Goal: Task Accomplishment & Management: Manage account settings

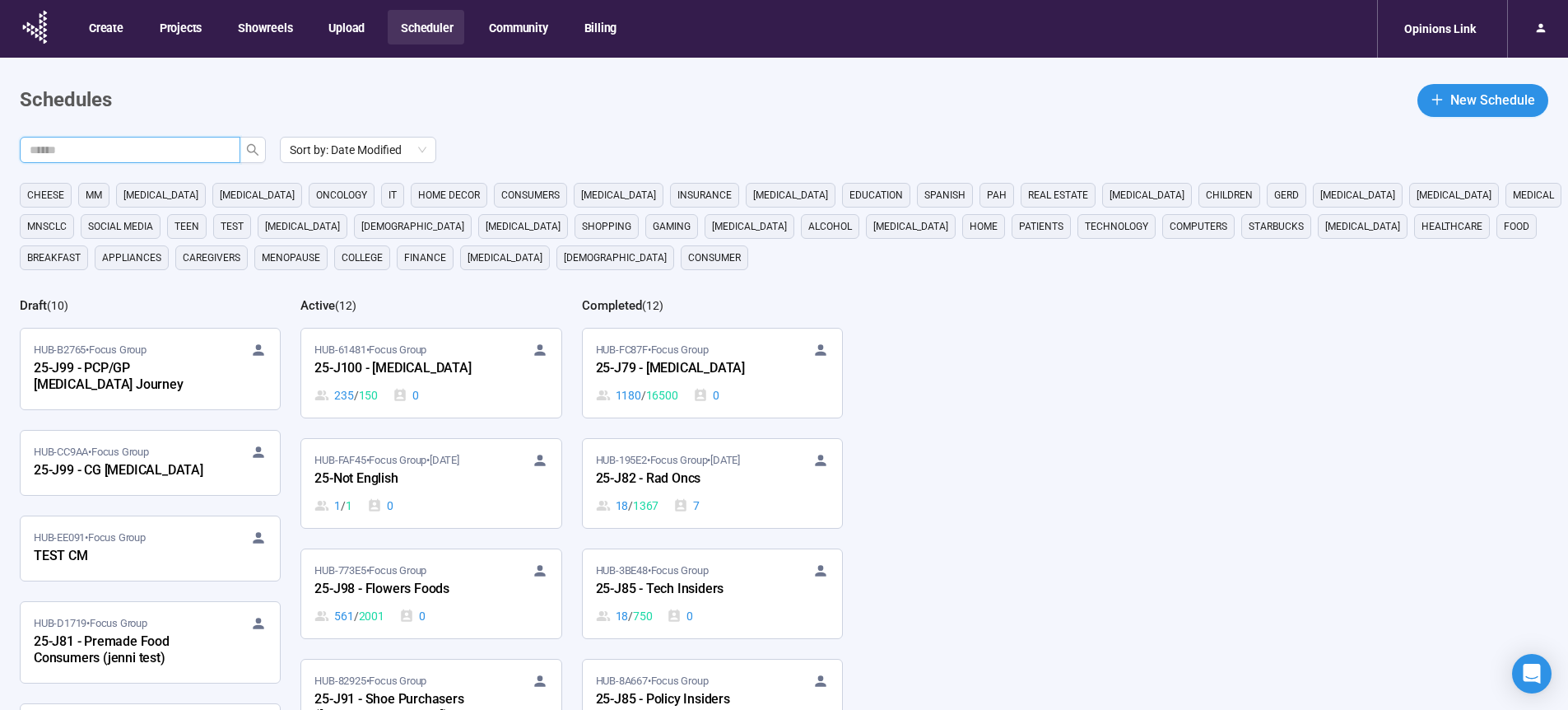
click at [147, 151] on input "text" at bounding box center [123, 150] width 188 height 18
type input "**"
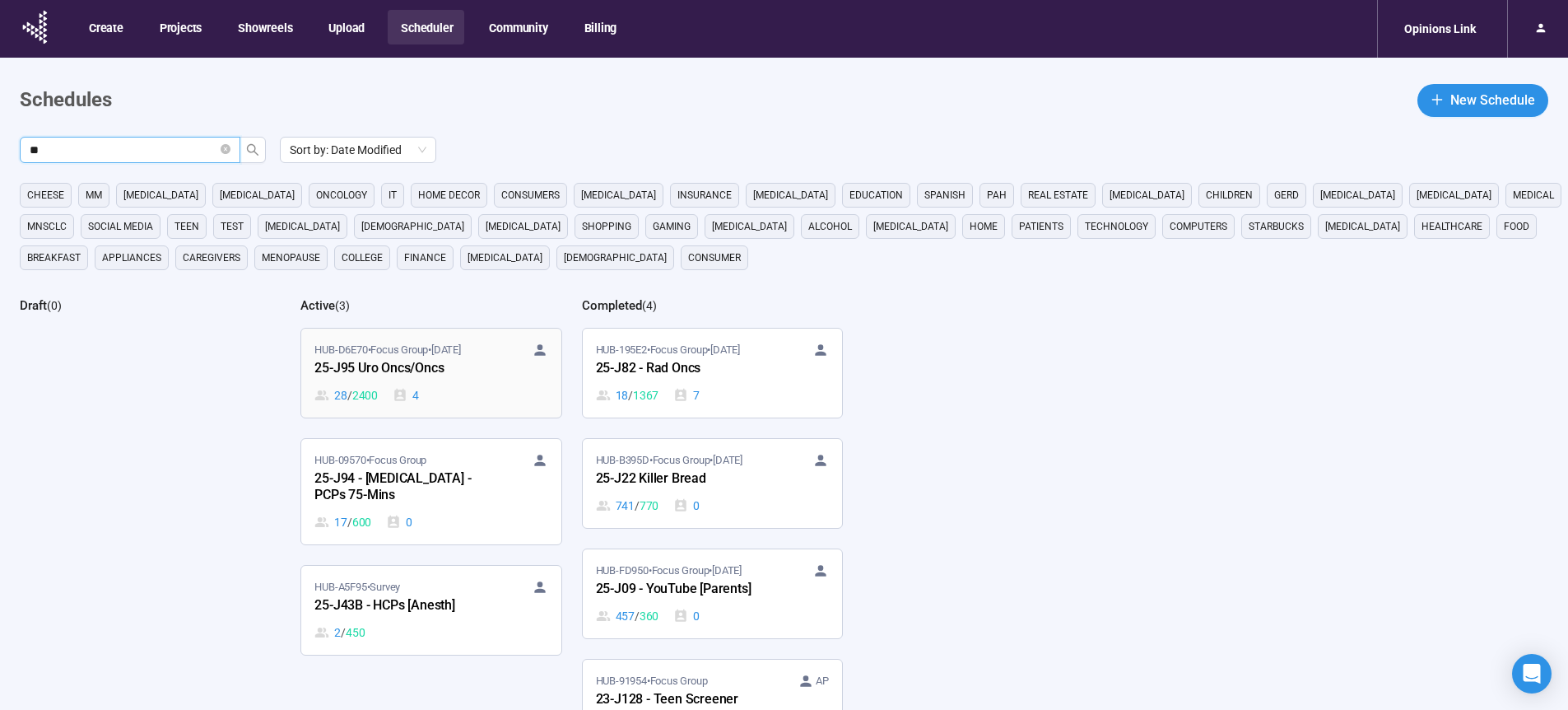
click at [376, 363] on div "25-J95 Uro Oncs/Oncs" at bounding box center [404, 369] width 181 height 21
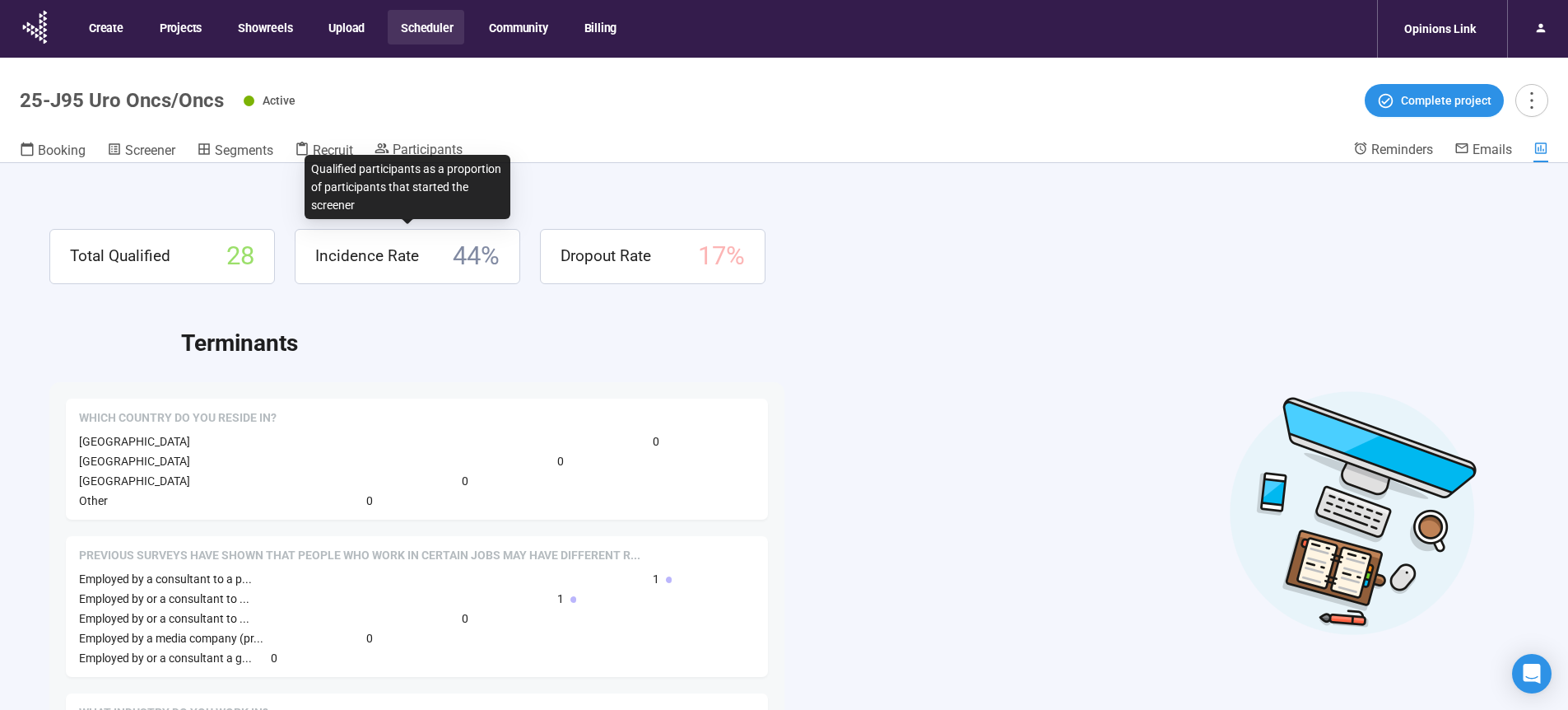
click at [434, 159] on div "Qualified participants as a proportion of participants that started the screener" at bounding box center [407, 187] width 206 height 64
click at [436, 144] on span "Participants" at bounding box center [427, 150] width 70 height 16
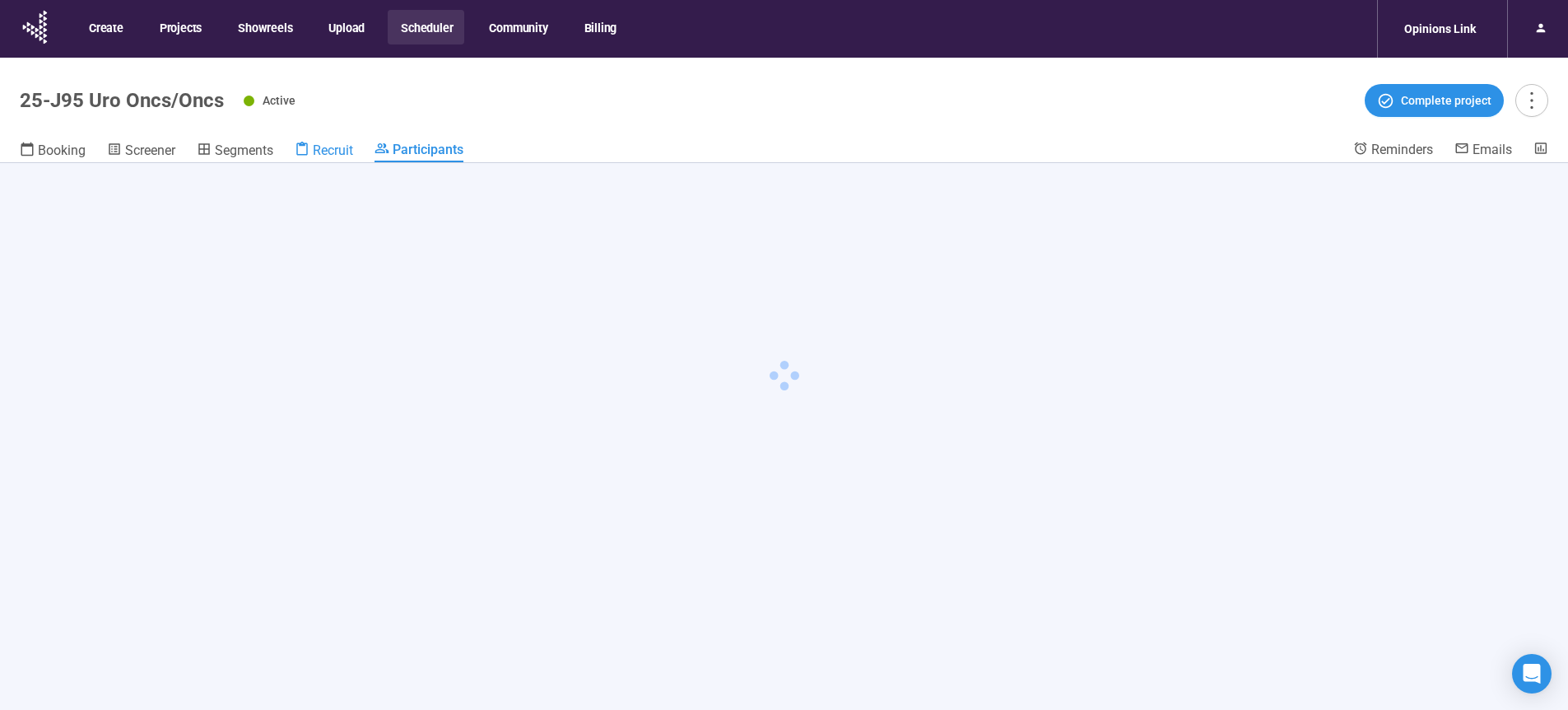
click at [342, 150] on span "Recruit" at bounding box center [332, 151] width 40 height 16
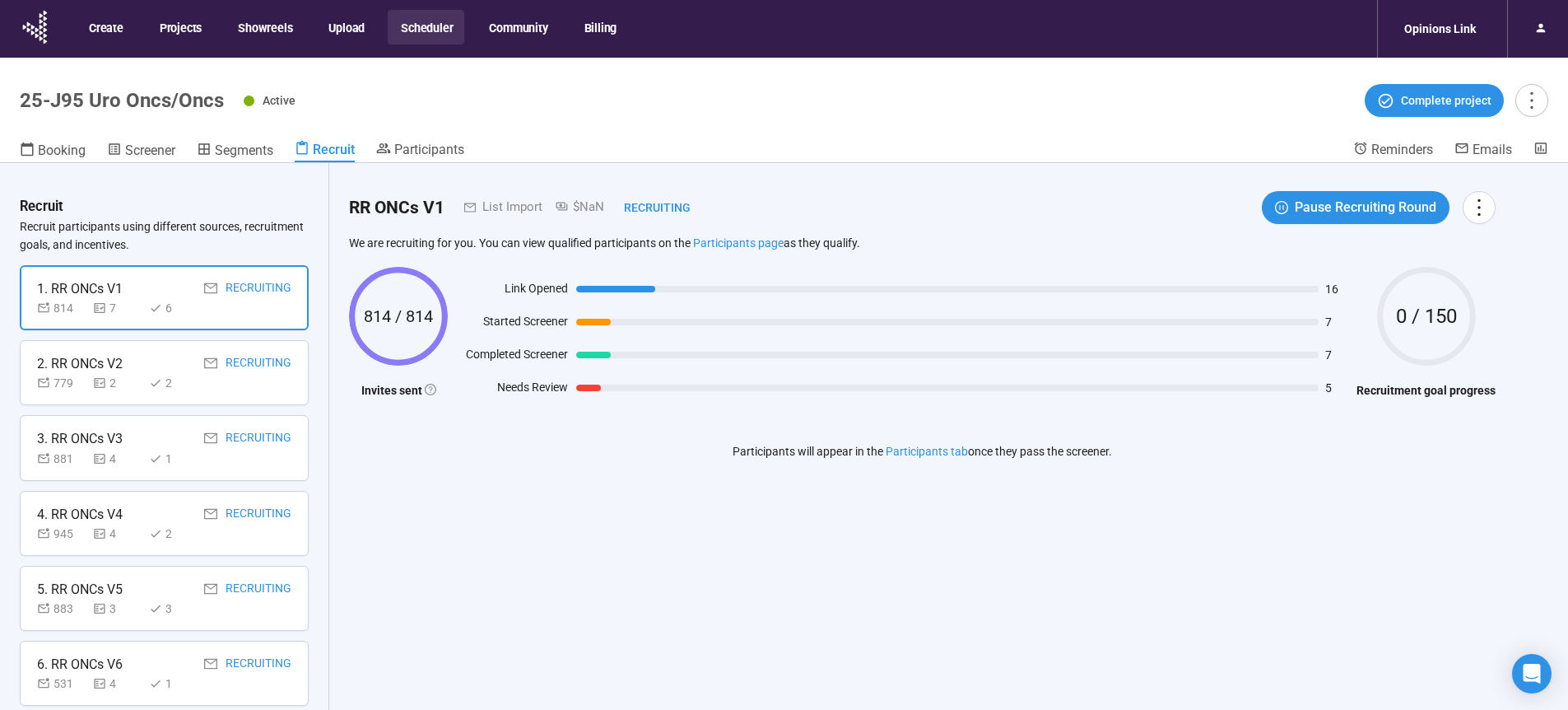
scroll to position [765, 0]
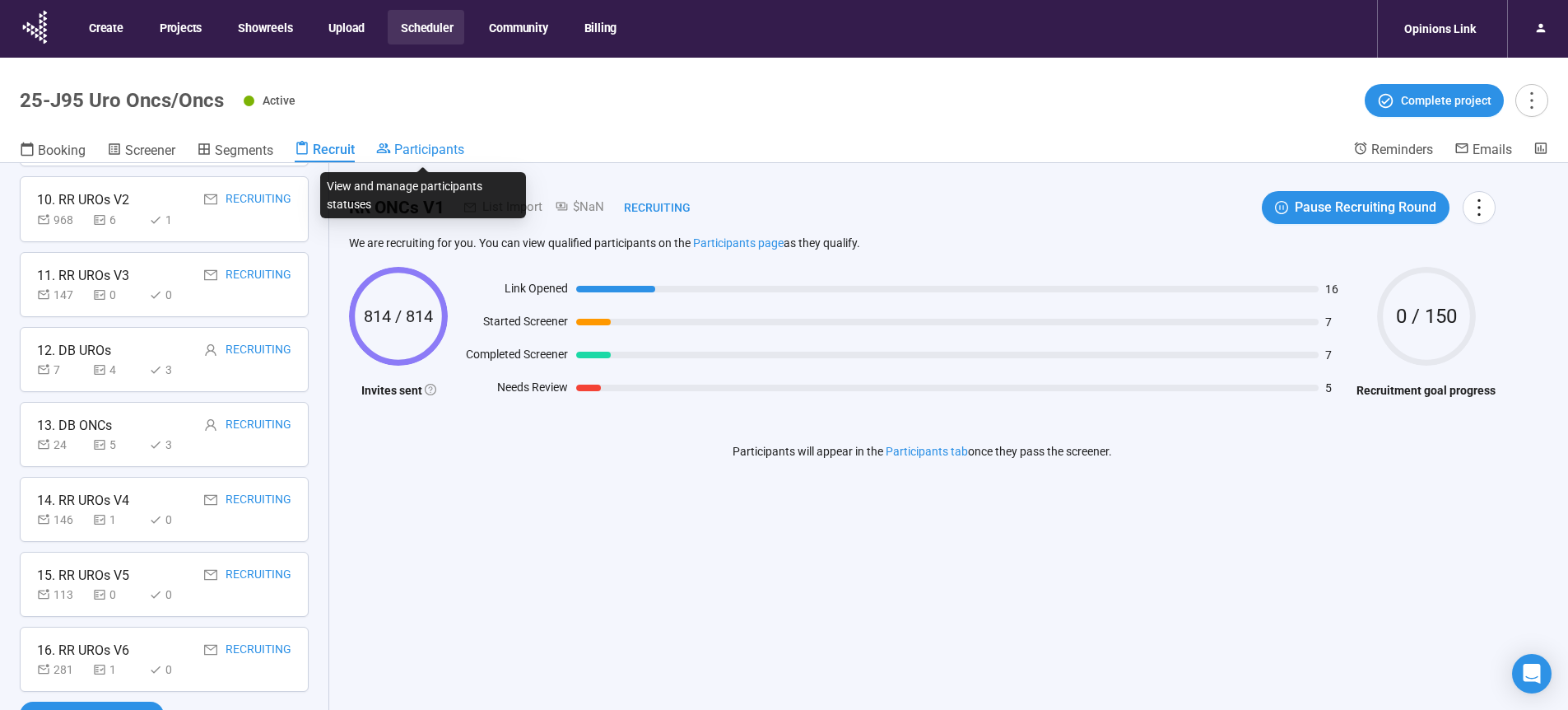
click at [436, 150] on span "Participants" at bounding box center [429, 150] width 70 height 16
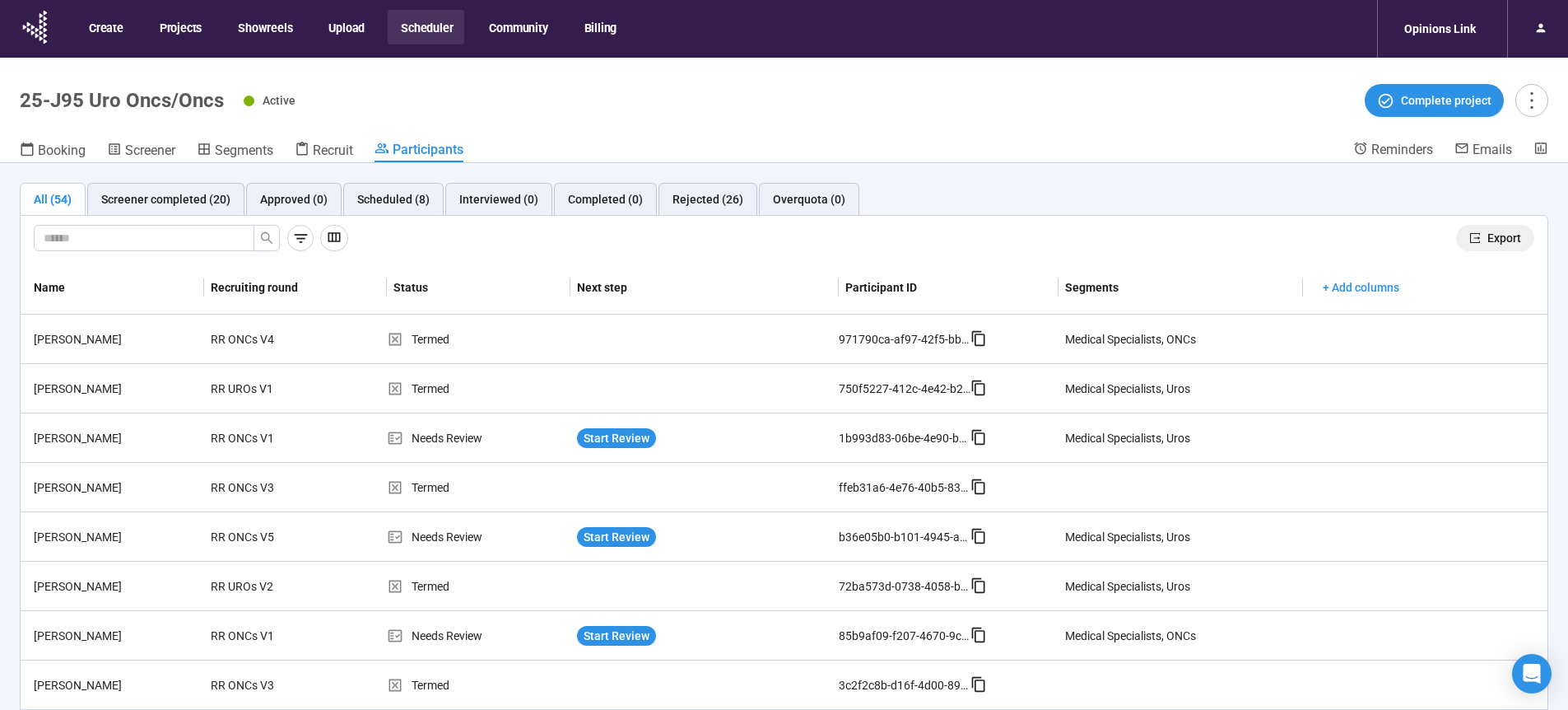
click at [1487, 241] on span "Export" at bounding box center [1504, 238] width 34 height 18
click at [426, 29] on button "Scheduler" at bounding box center [426, 27] width 77 height 35
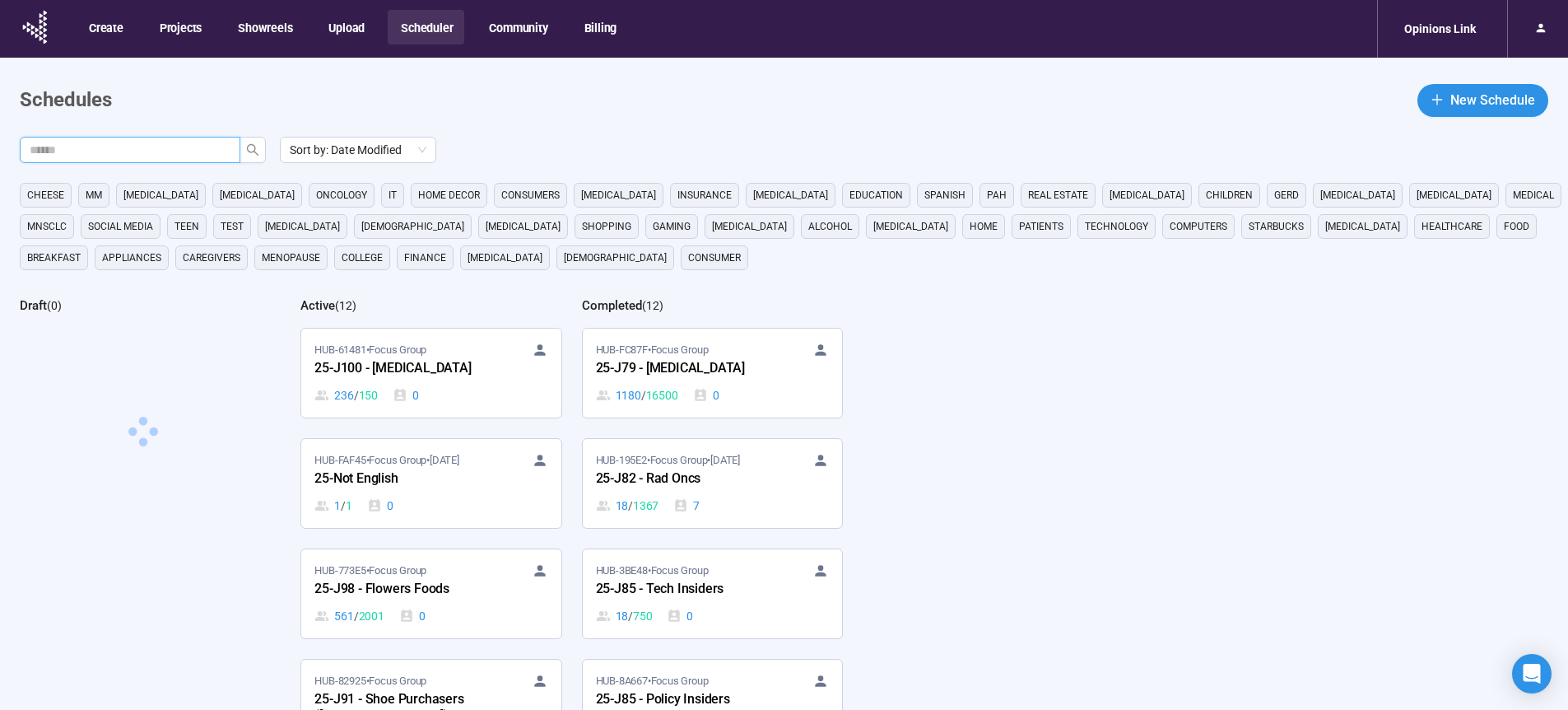
click at [207, 154] on input "text" at bounding box center [123, 150] width 188 height 18
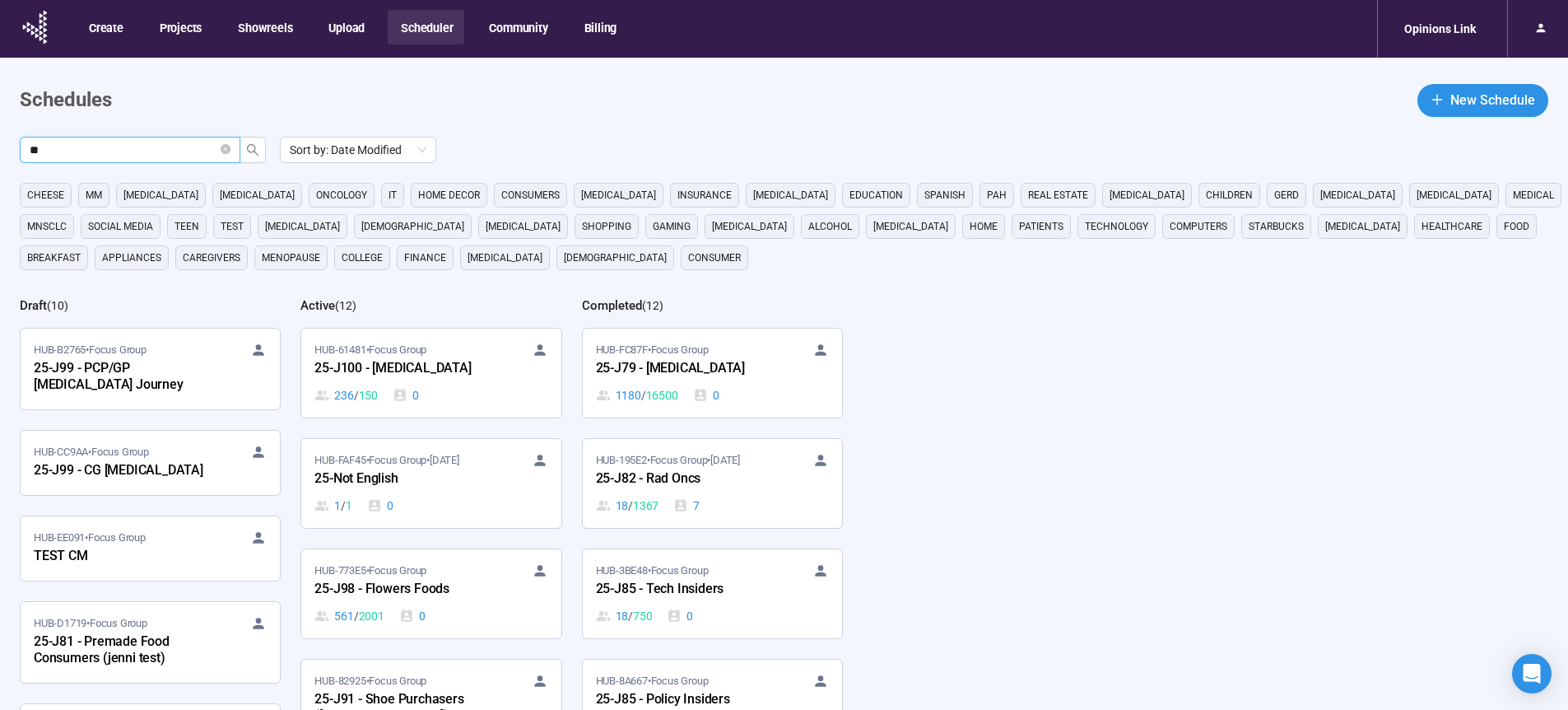
type input "**"
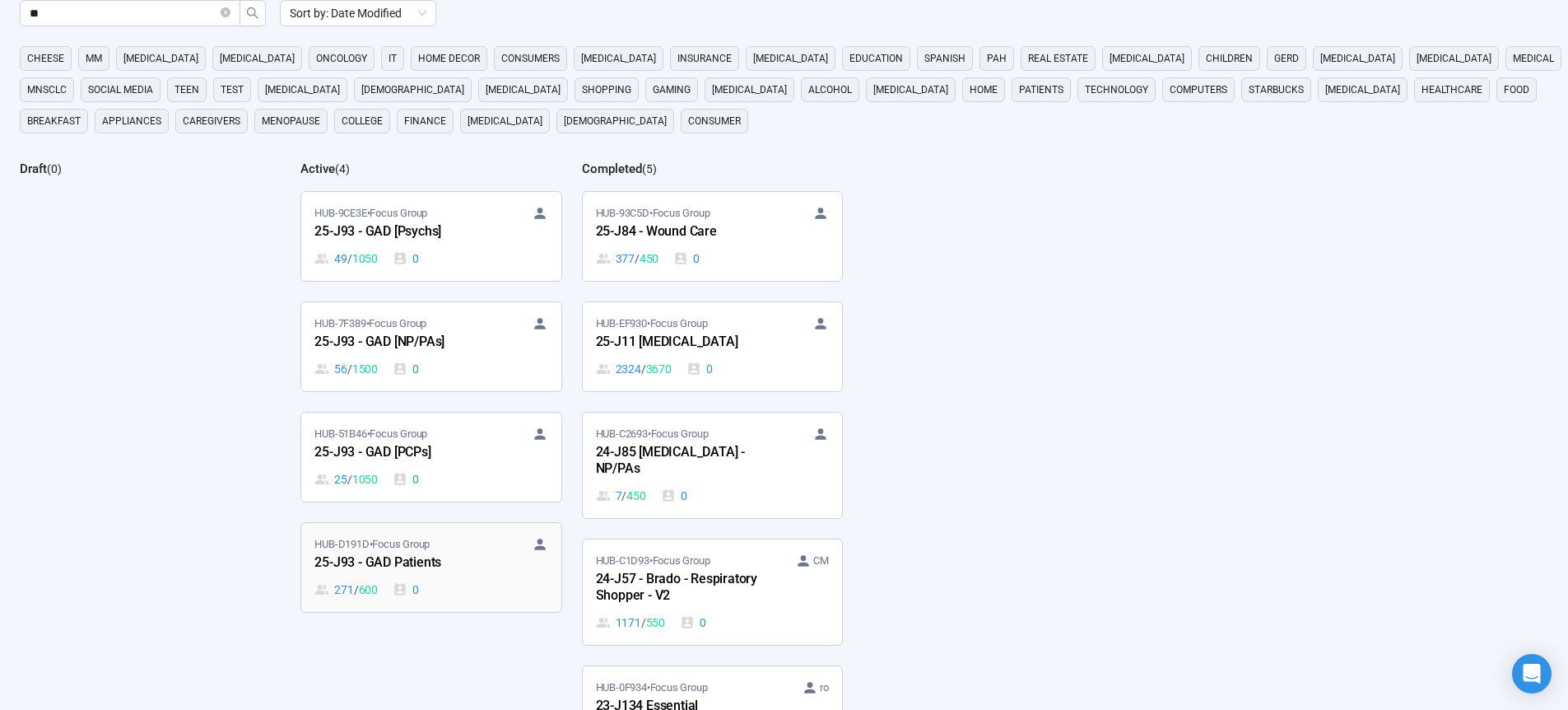
click at [409, 560] on div "25-J93 - GAD Patients" at bounding box center [404, 563] width 181 height 21
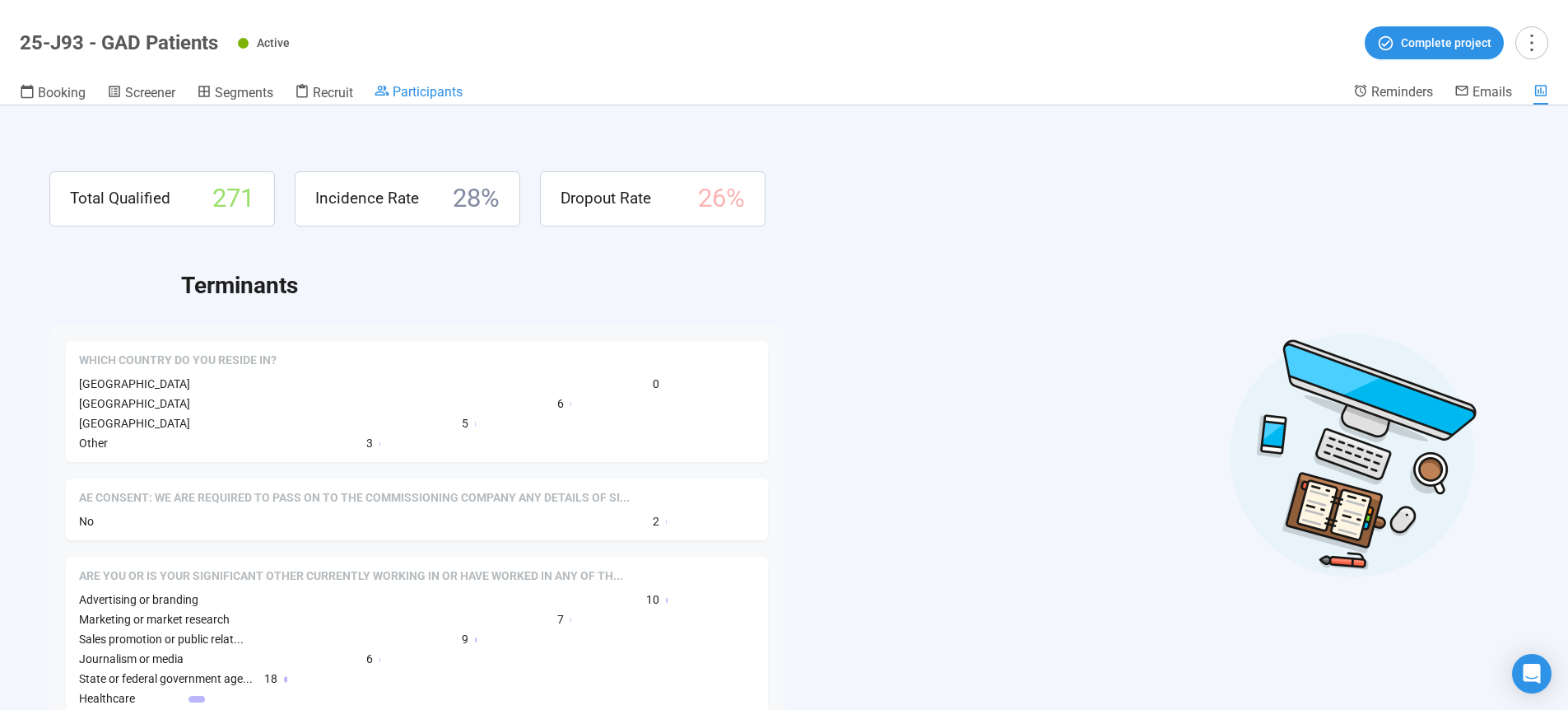
click at [441, 94] on span "Participants" at bounding box center [427, 92] width 70 height 16
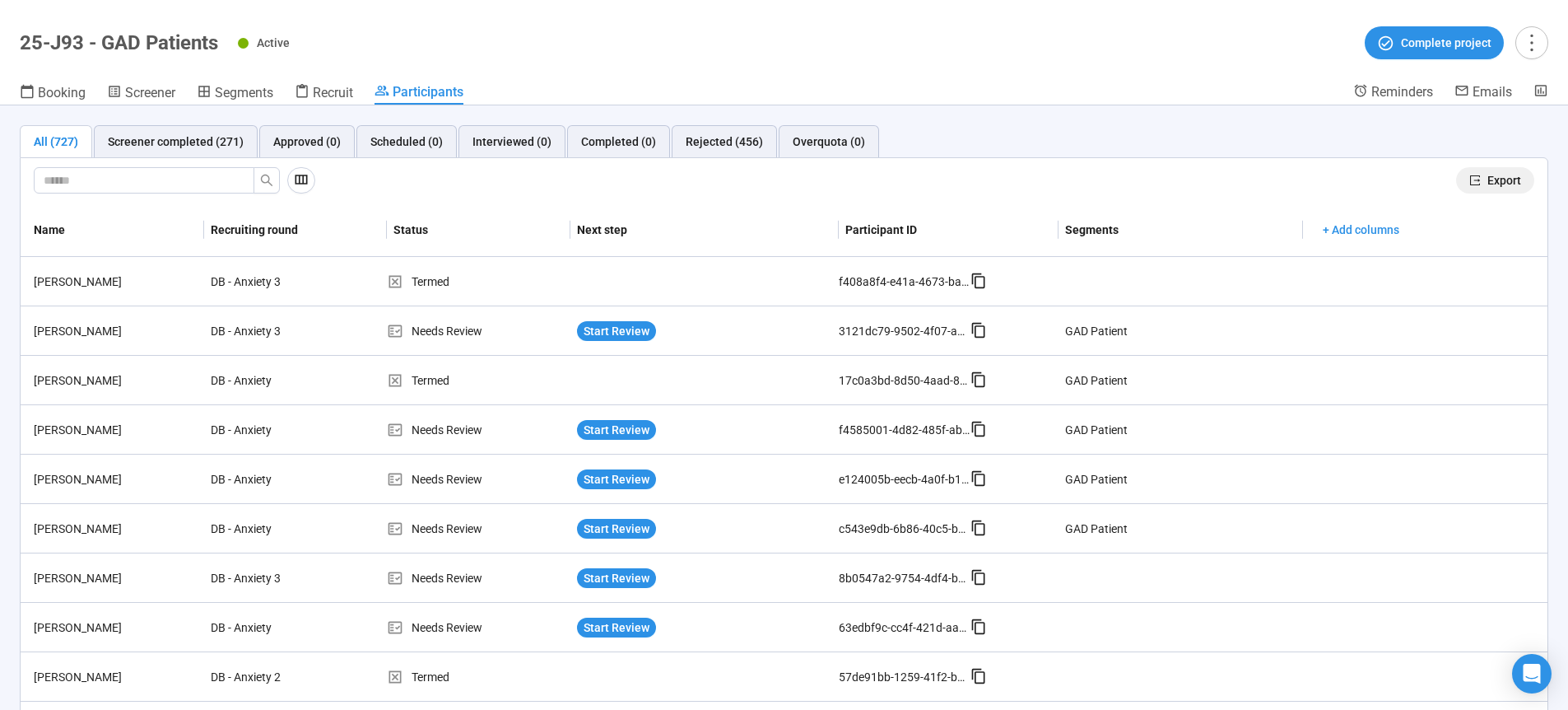
click at [1487, 180] on span "Export" at bounding box center [1504, 180] width 34 height 18
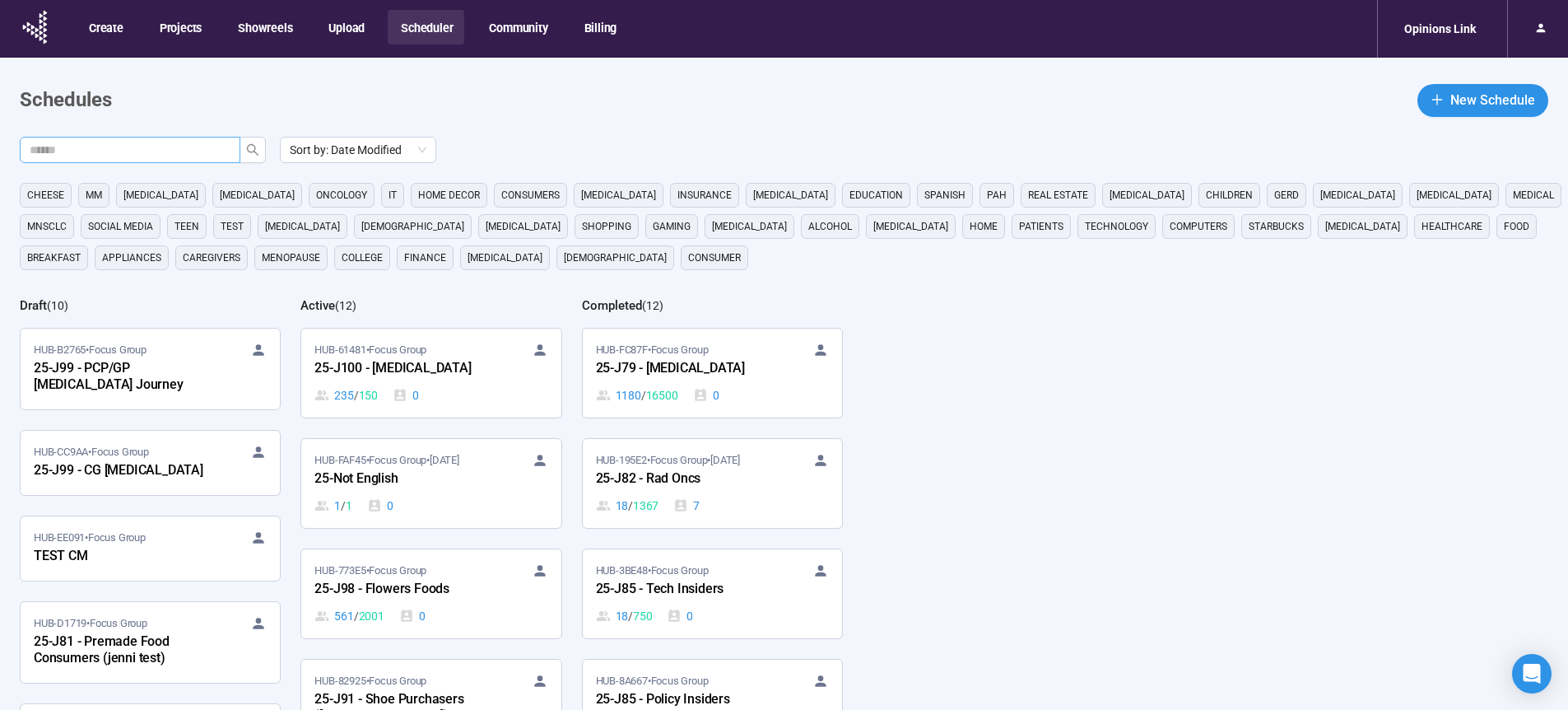
click at [158, 147] on input "text" at bounding box center [123, 150] width 188 height 18
type input "**"
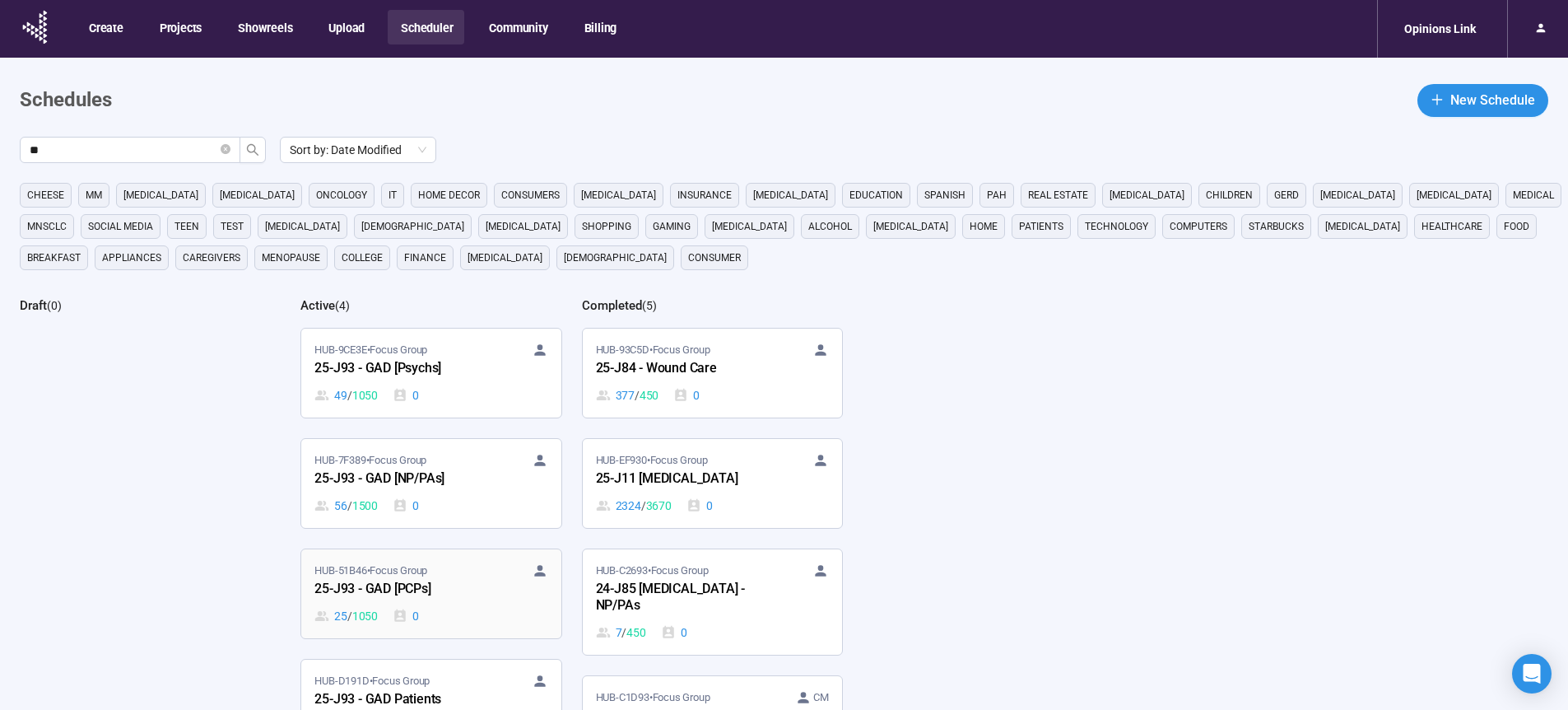
click at [376, 592] on div "25-J93 - GAD [PCPs]" at bounding box center [404, 590] width 181 height 21
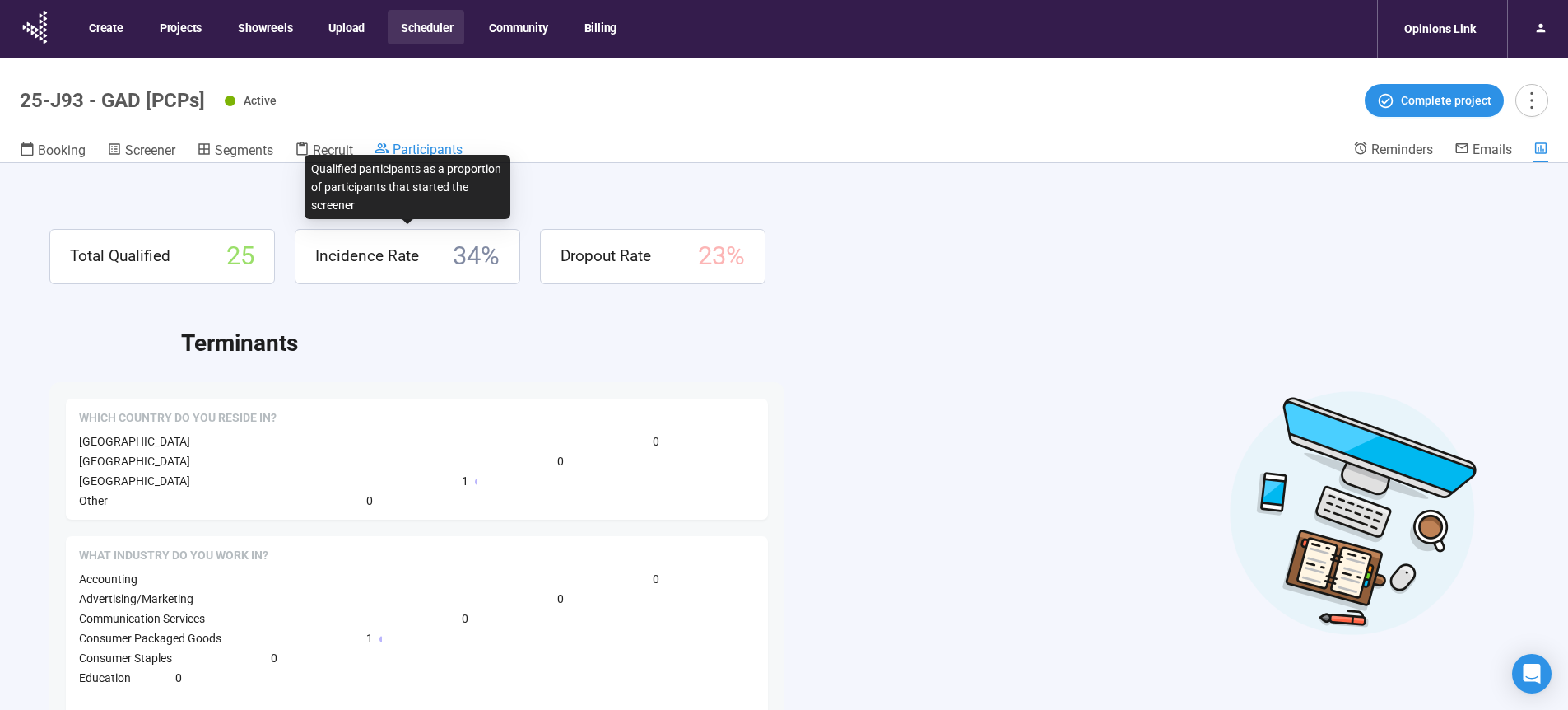
click at [436, 147] on span "Participants" at bounding box center [427, 150] width 70 height 16
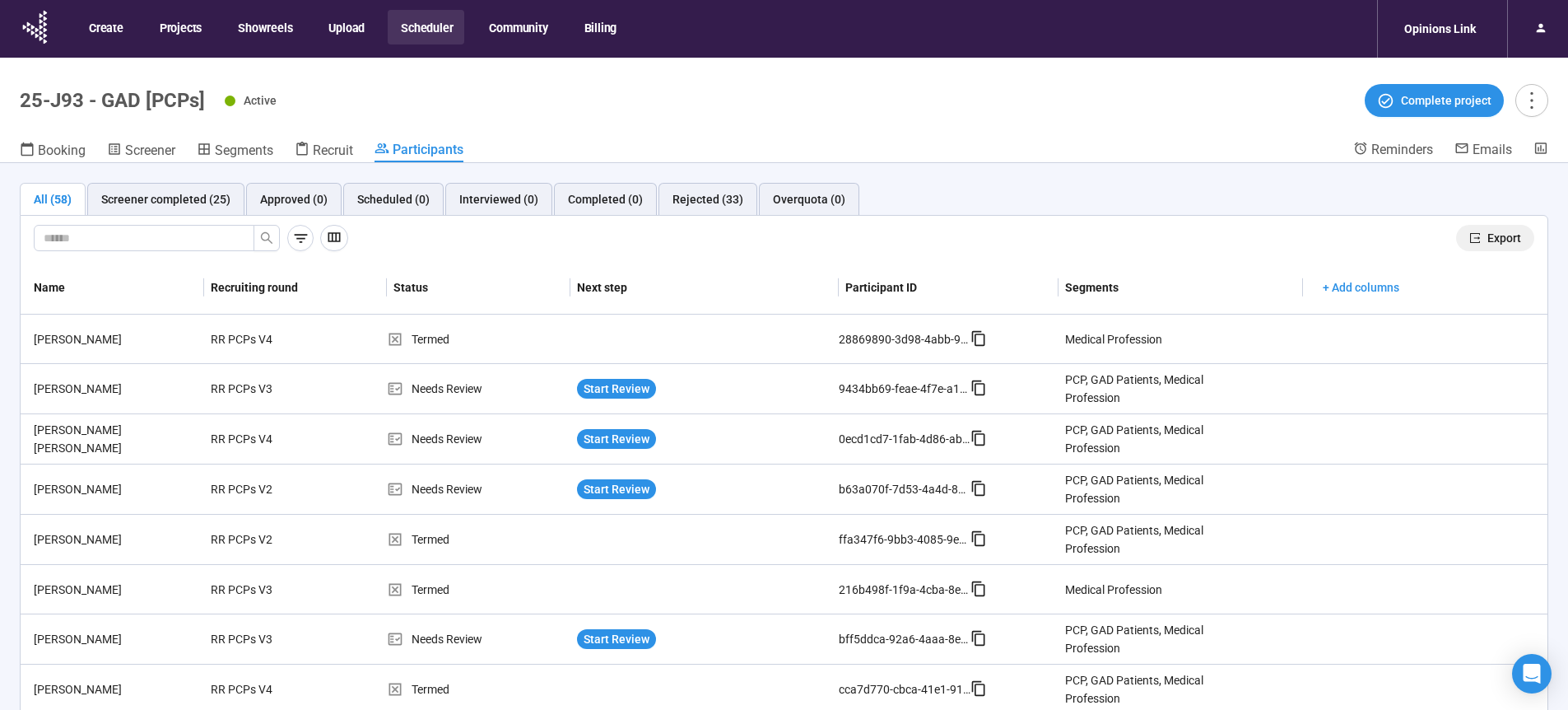
click at [1492, 241] on span "Export" at bounding box center [1504, 238] width 34 height 18
click at [430, 32] on button "Scheduler" at bounding box center [426, 27] width 77 height 35
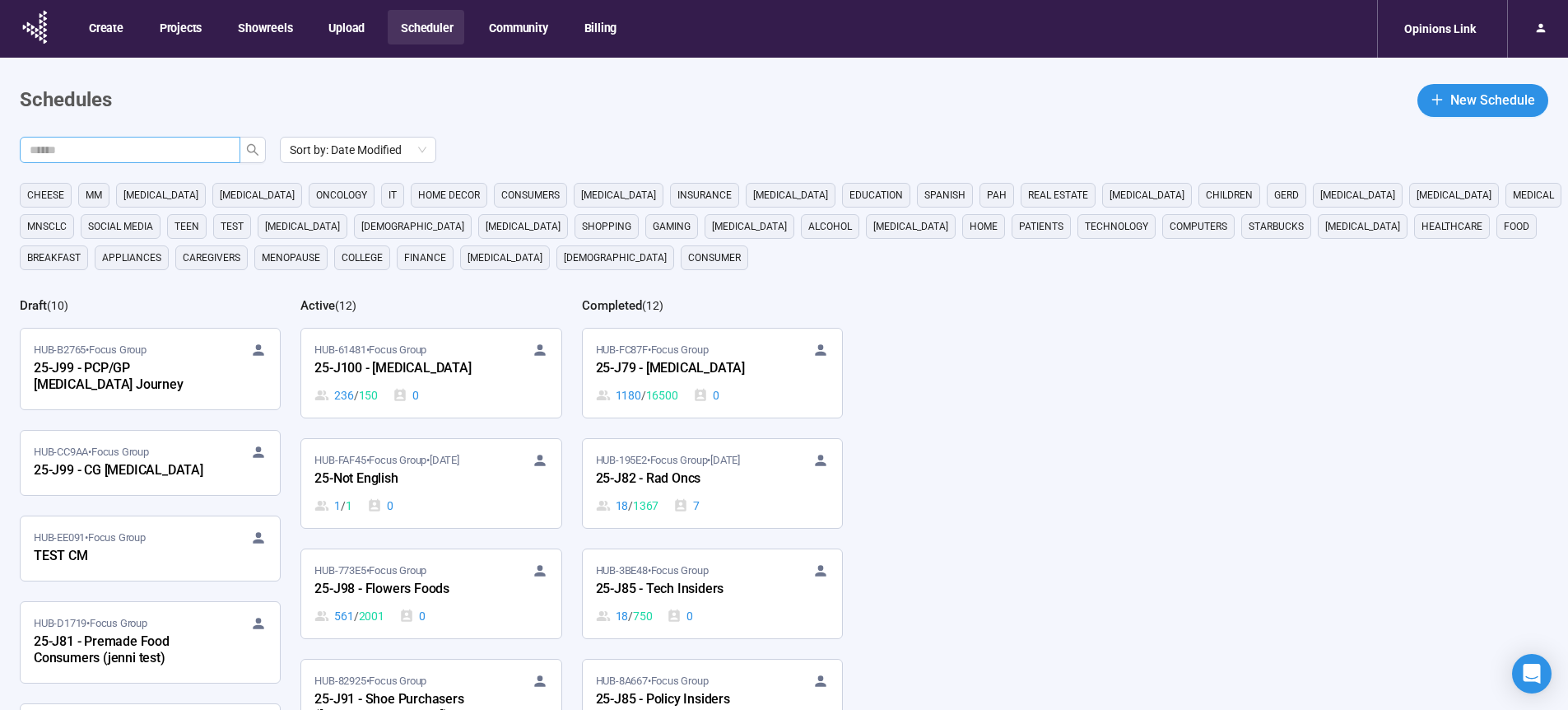
click at [162, 151] on input "text" at bounding box center [123, 150] width 188 height 18
type input "**"
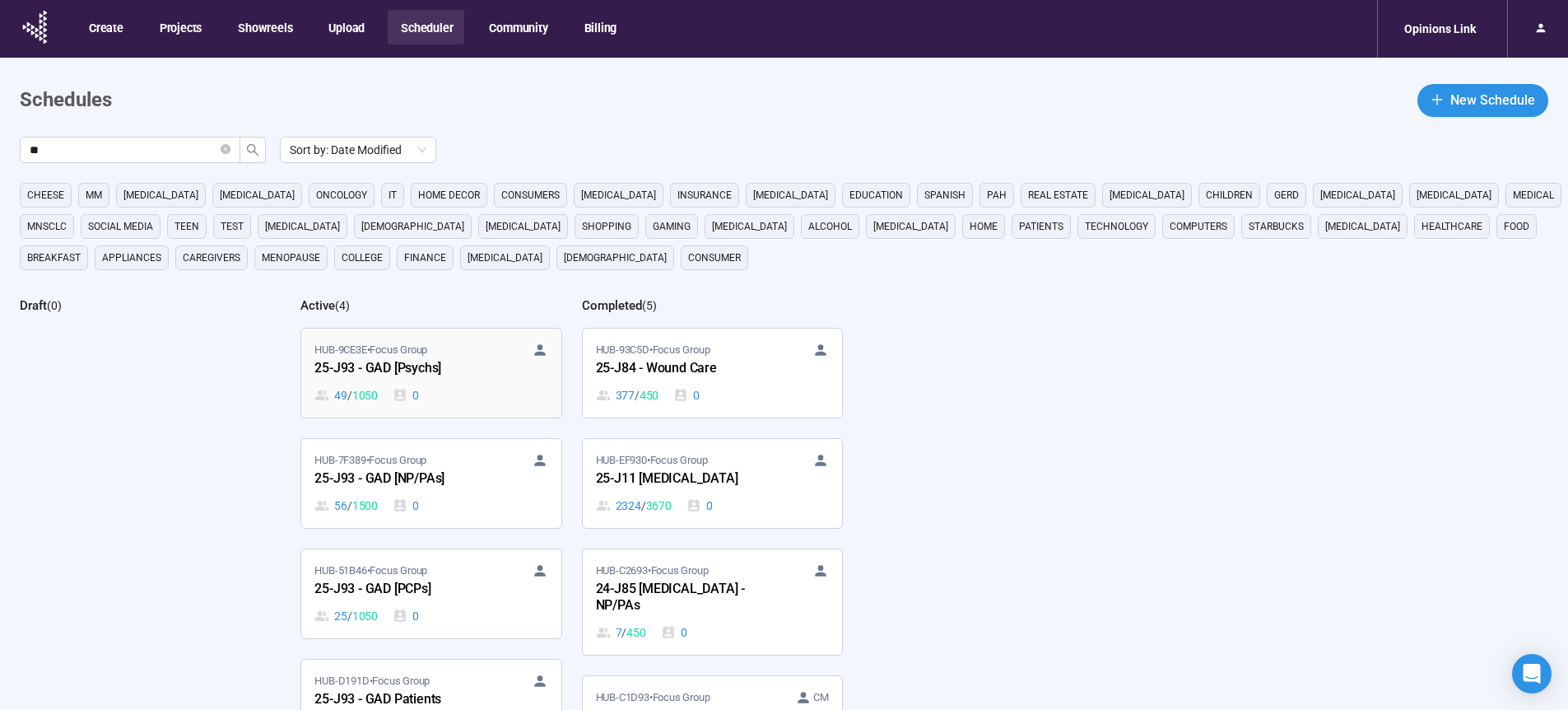
click at [394, 373] on div "25-J93 - GAD [Psychs]" at bounding box center [404, 369] width 181 height 21
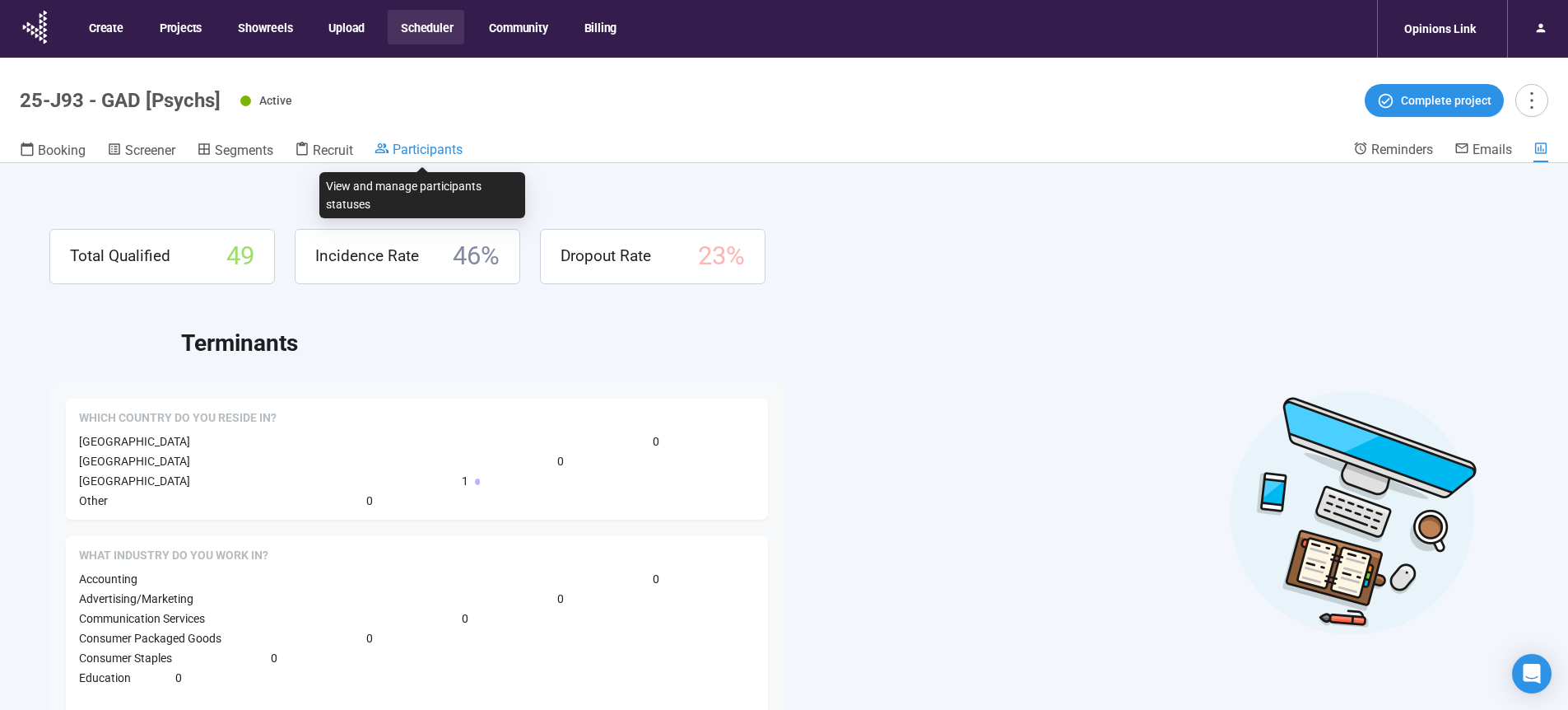
click at [449, 147] on span "Participants" at bounding box center [427, 150] width 70 height 16
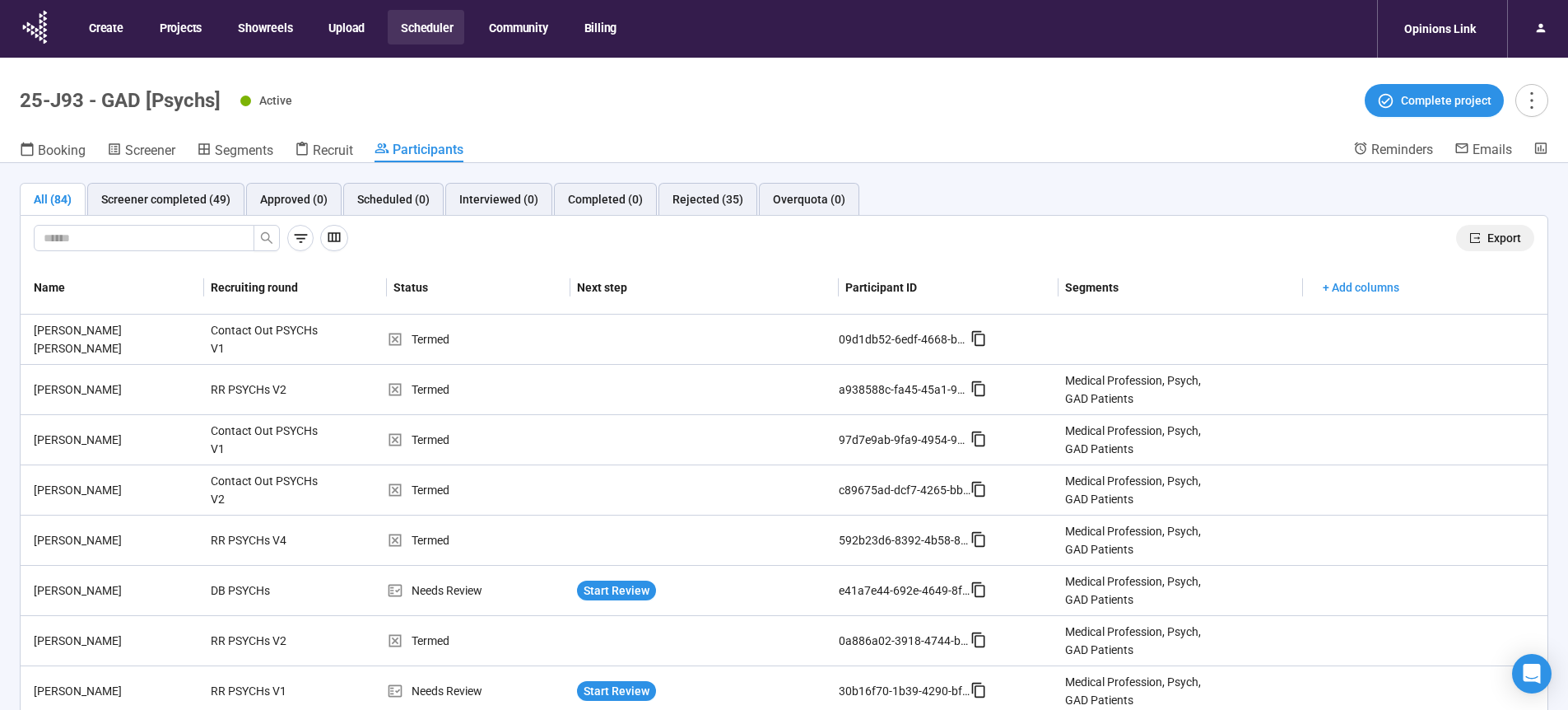
click at [1487, 241] on span "Export" at bounding box center [1504, 238] width 34 height 18
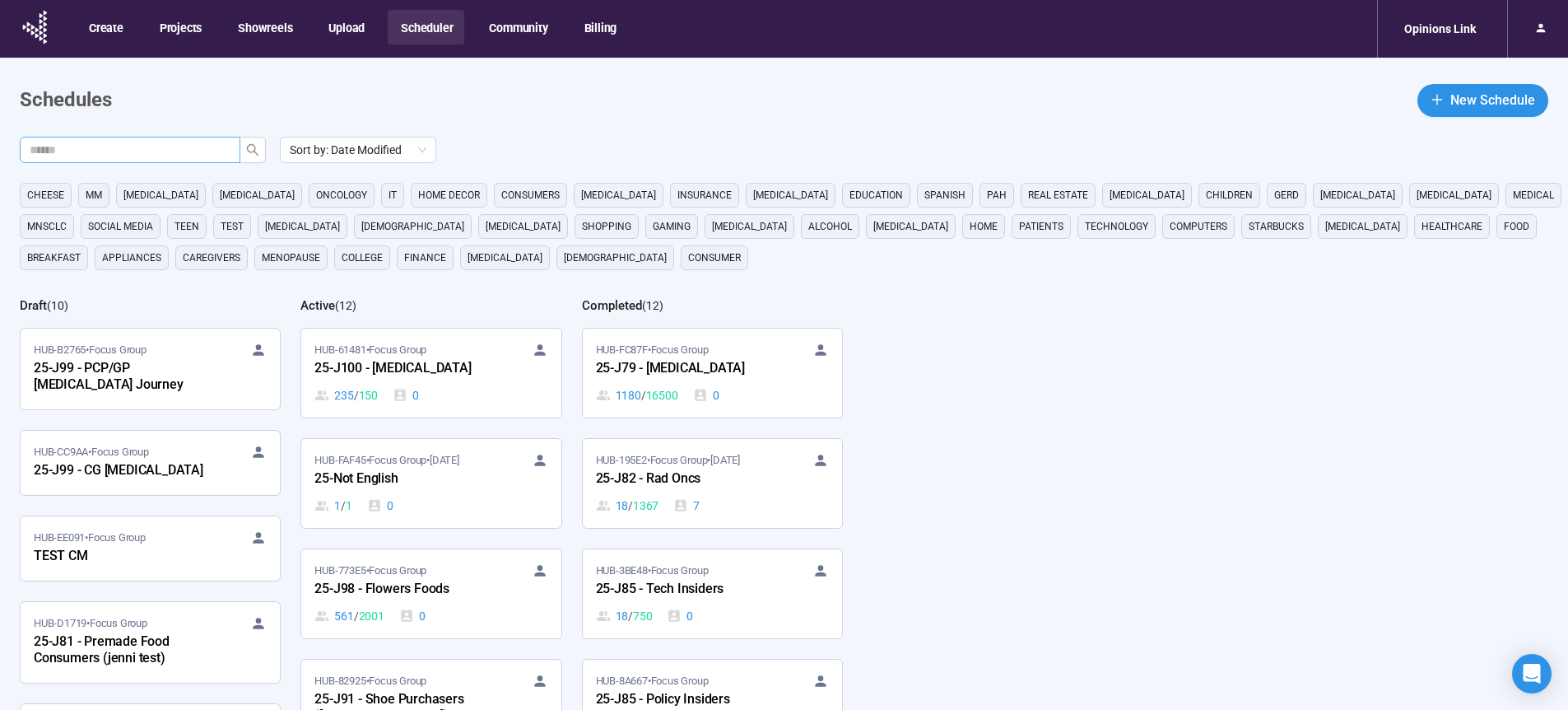
click at [201, 145] on input "text" at bounding box center [123, 150] width 188 height 18
type input "**"
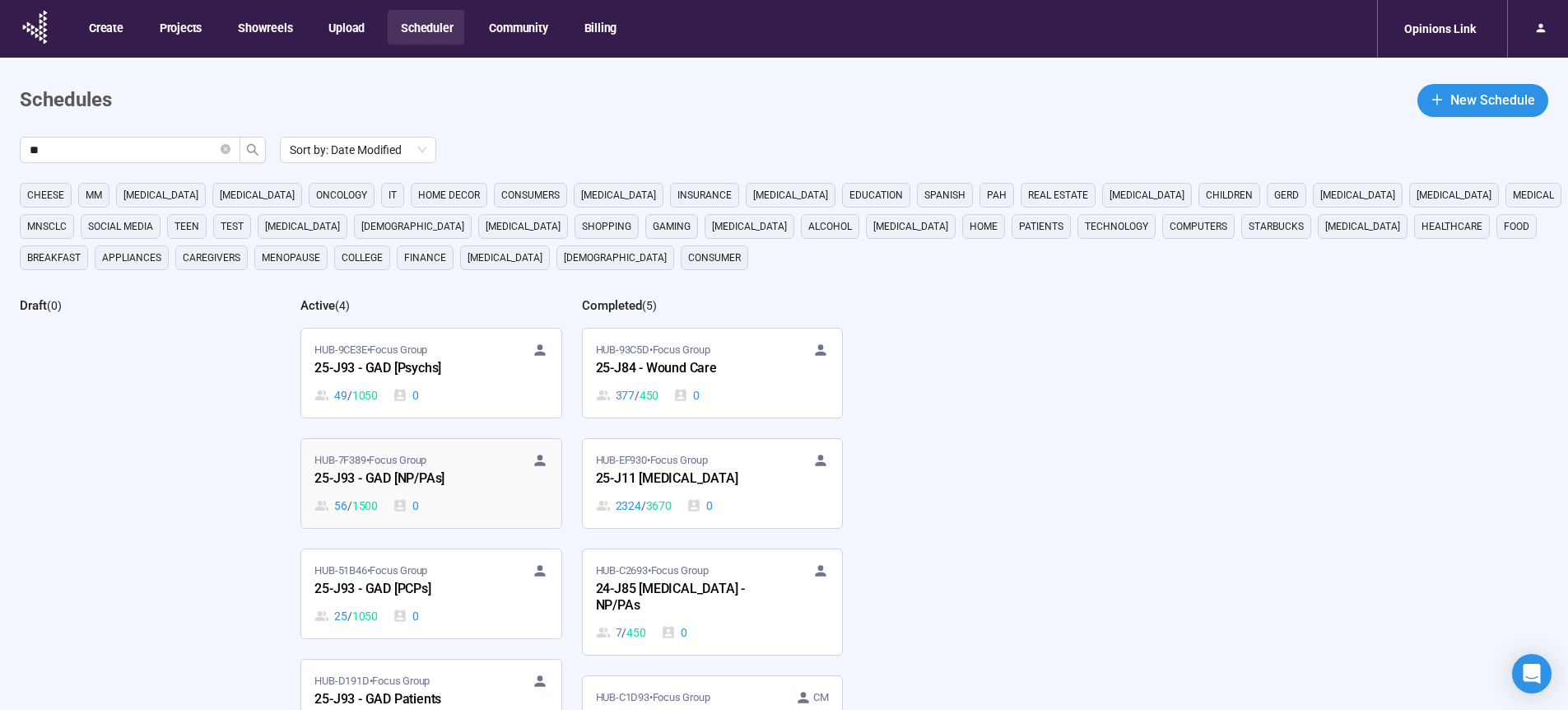
click at [417, 485] on div "25-J93 - GAD [NP/PAs]" at bounding box center [404, 479] width 181 height 21
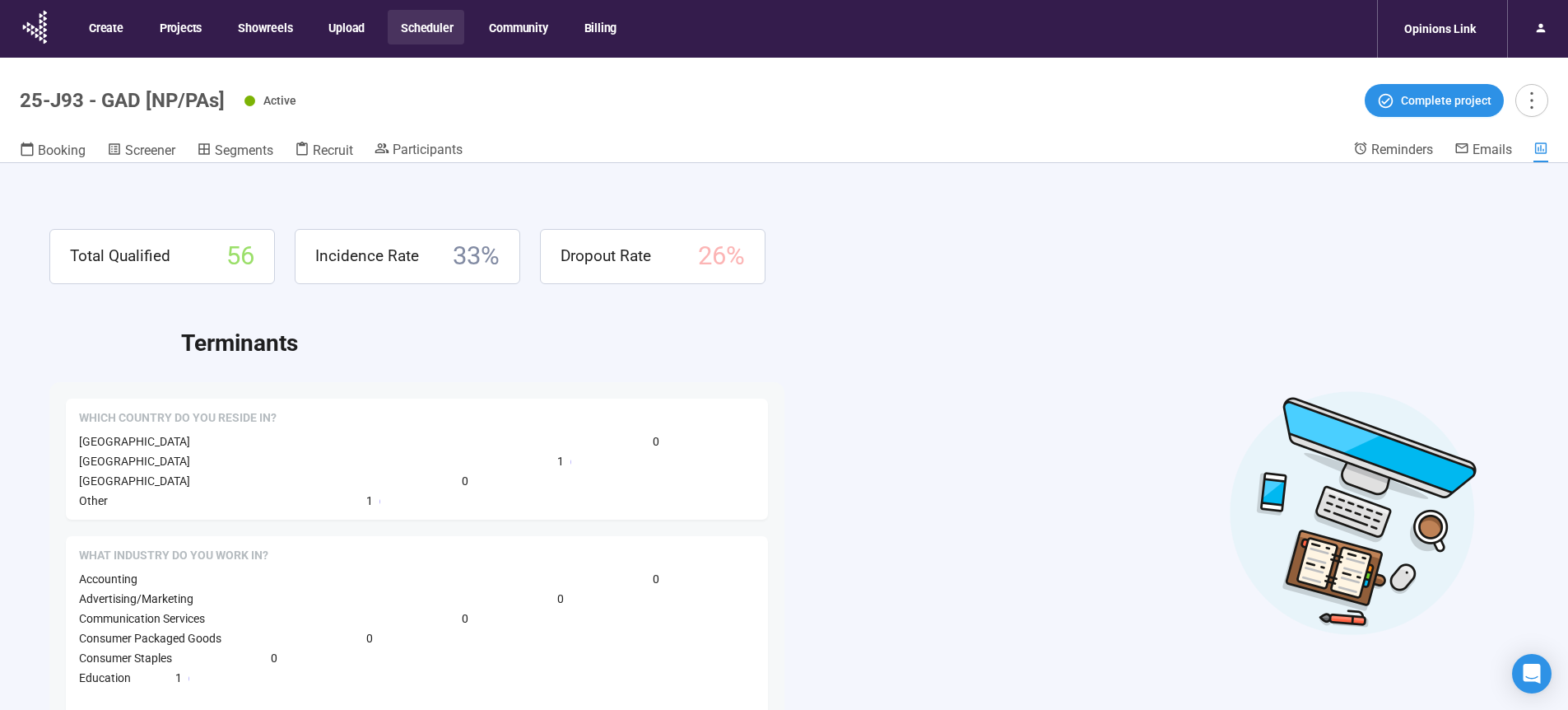
click at [435, 160] on div "Participants" at bounding box center [418, 151] width 88 height 21
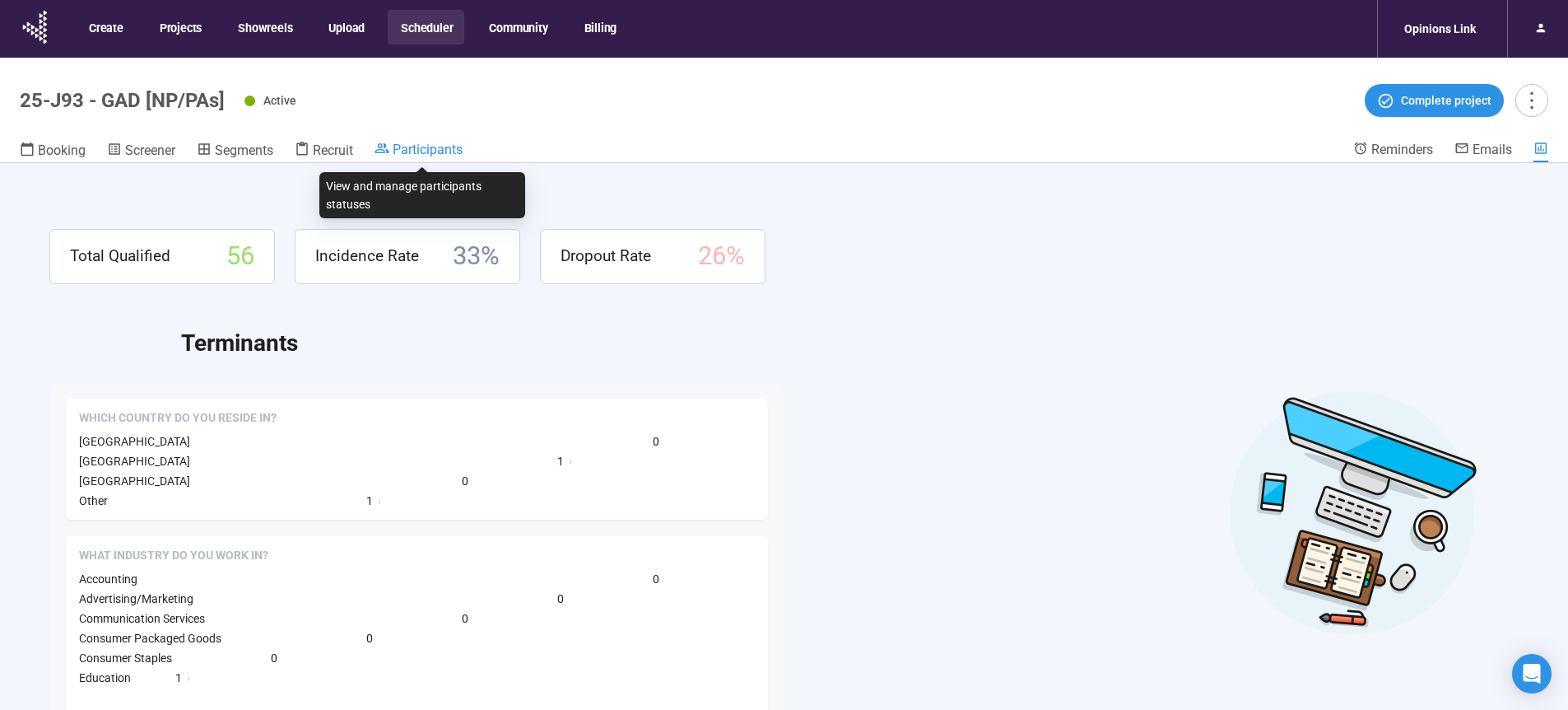
click at [436, 155] on span "Participants" at bounding box center [427, 150] width 70 height 16
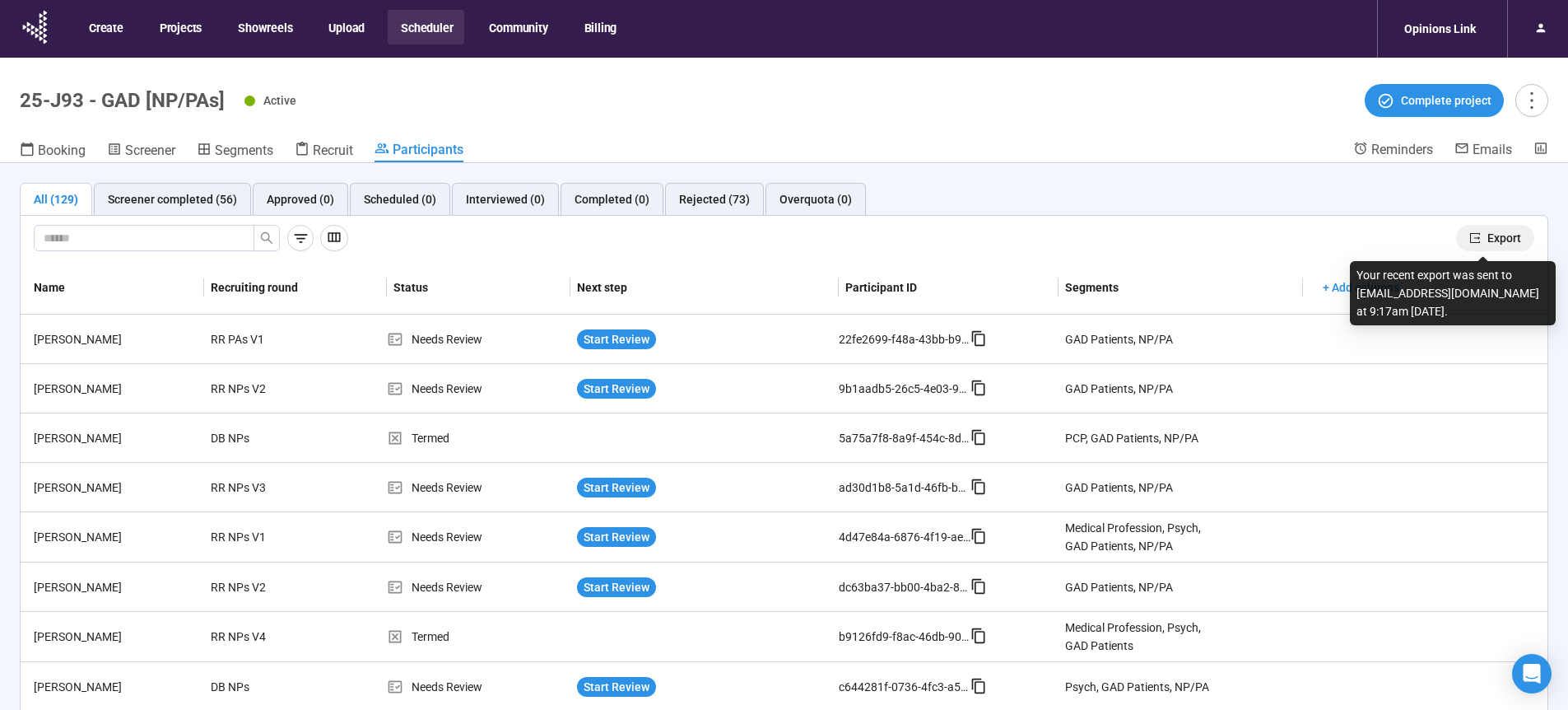
click at [1487, 238] on span "Export" at bounding box center [1504, 238] width 34 height 18
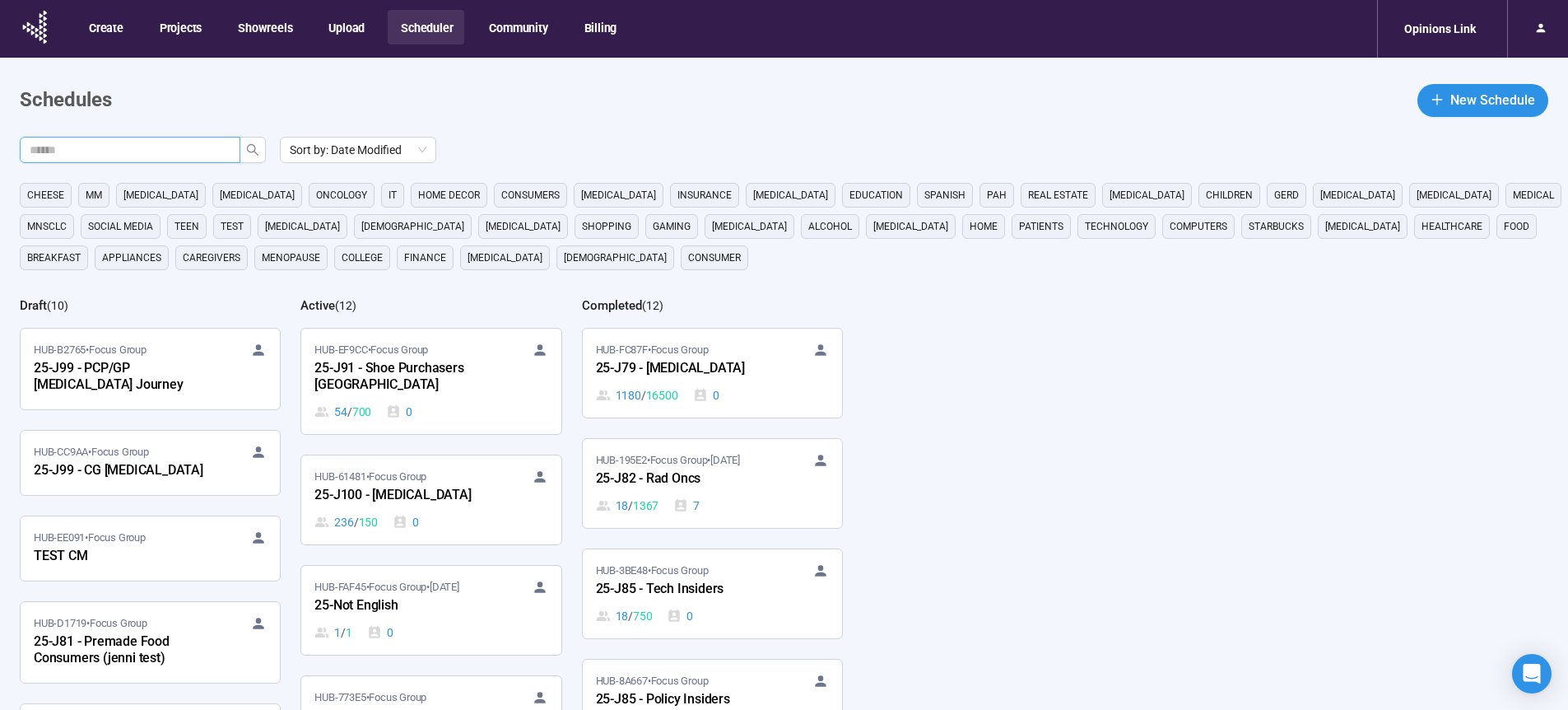
click at [195, 158] on input "text" at bounding box center [123, 150] width 188 height 18
type input "**"
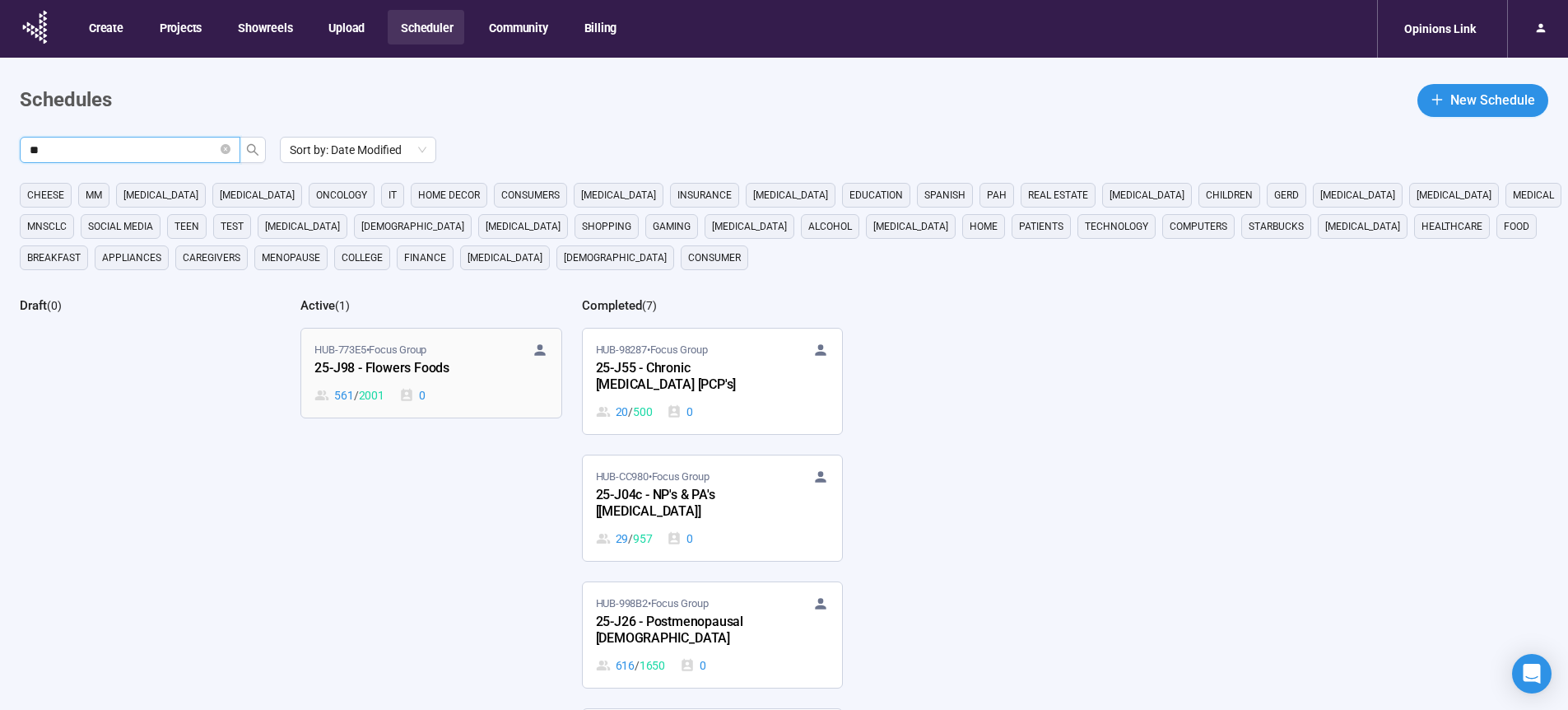
click at [392, 369] on div "25-J98 - Flowers Foods" at bounding box center [404, 369] width 181 height 21
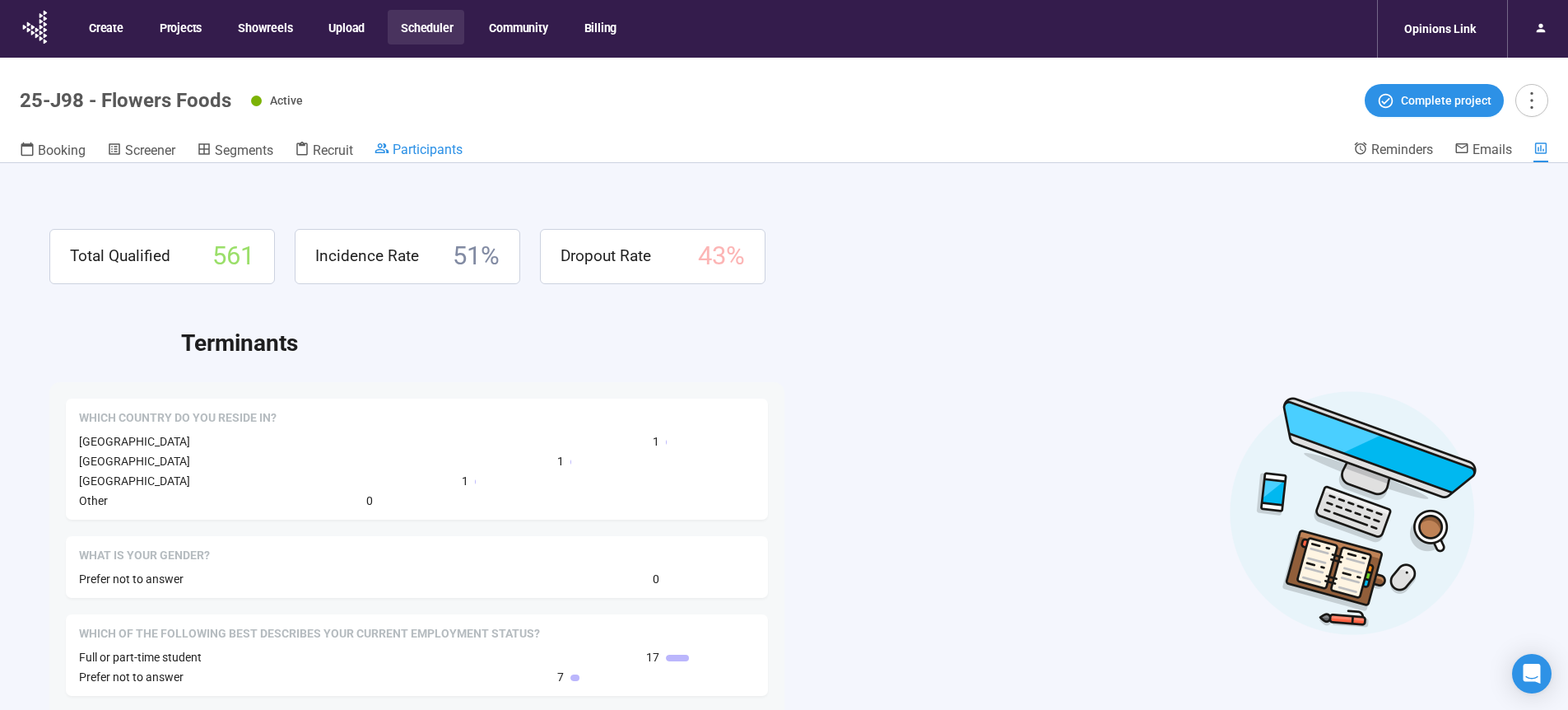
click at [450, 146] on span "Participants" at bounding box center [427, 150] width 70 height 16
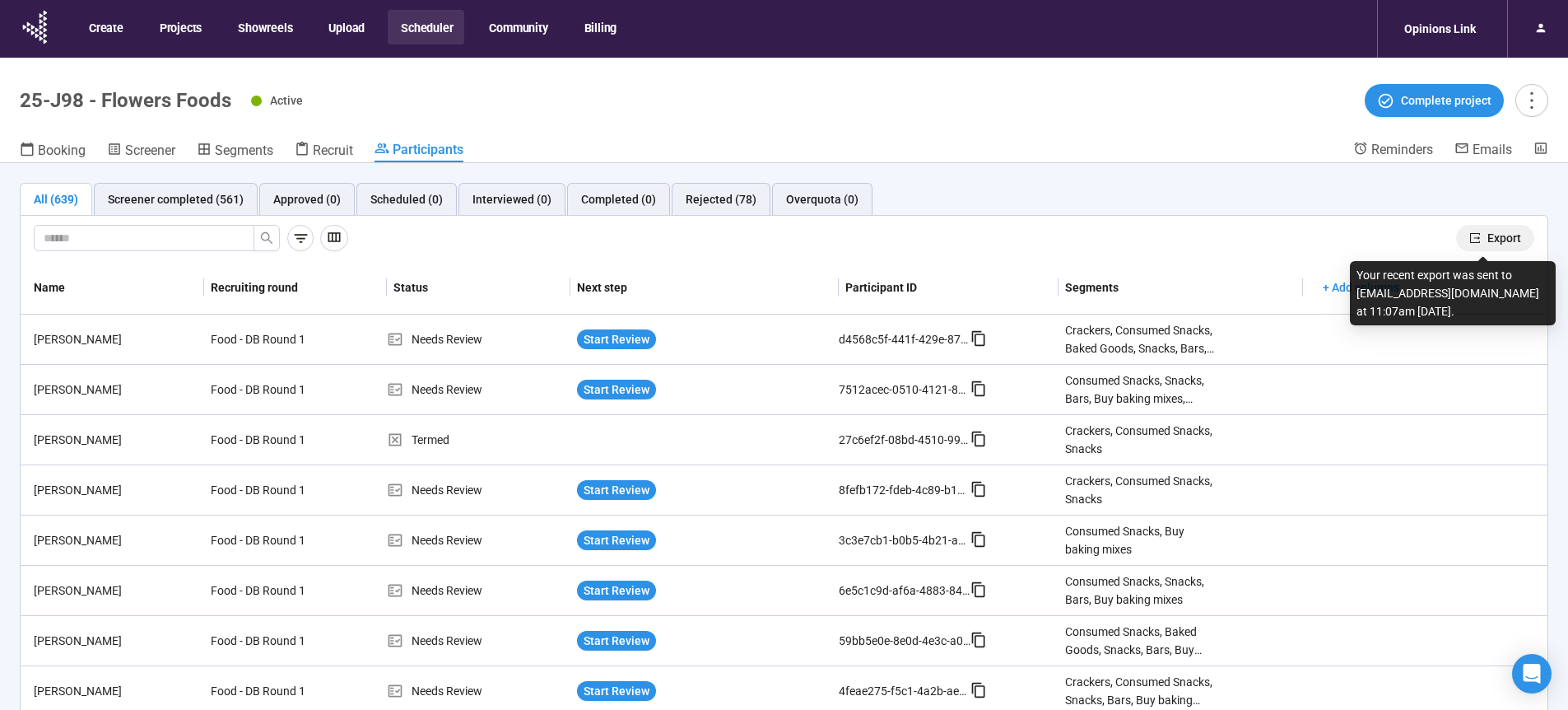
click at [1490, 240] on span "Export" at bounding box center [1504, 238] width 34 height 18
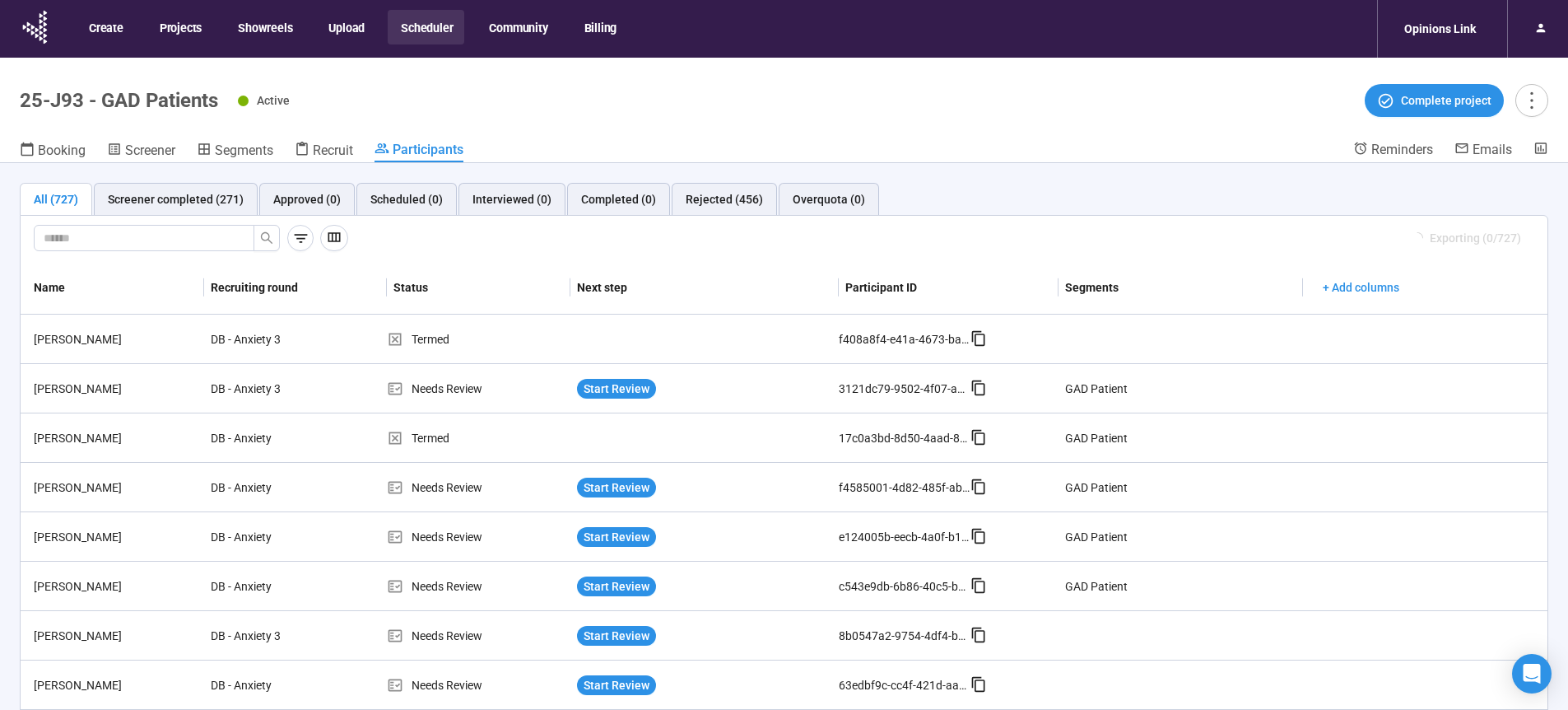
click at [397, 28] on button "Scheduler" at bounding box center [426, 27] width 77 height 35
